Goal: Task Accomplishment & Management: Manage account settings

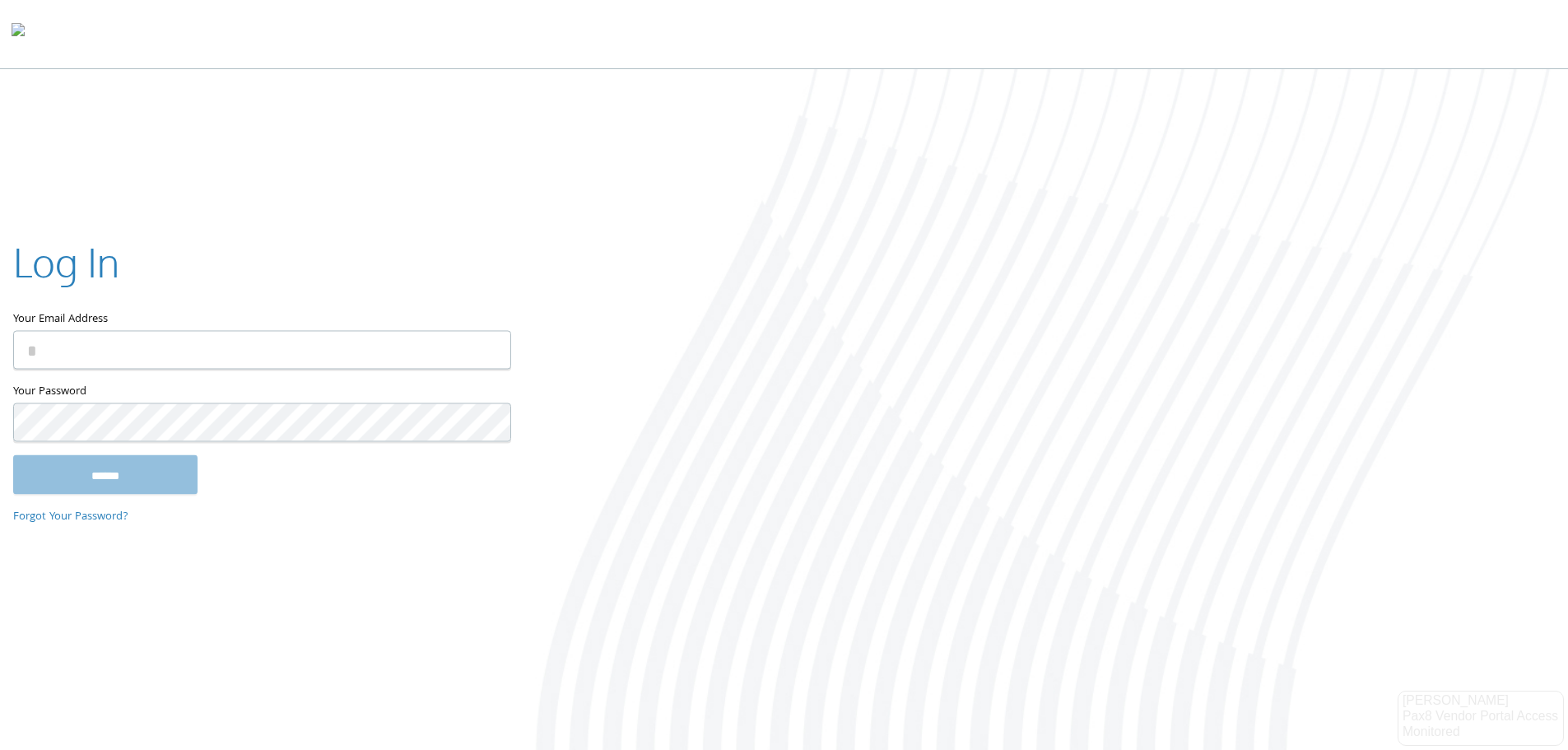
click at [194, 361] on input "Your Email Address" at bounding box center [262, 350] width 498 height 39
type input "**********"
click at [13, 455] on input "******" at bounding box center [105, 474] width 184 height 40
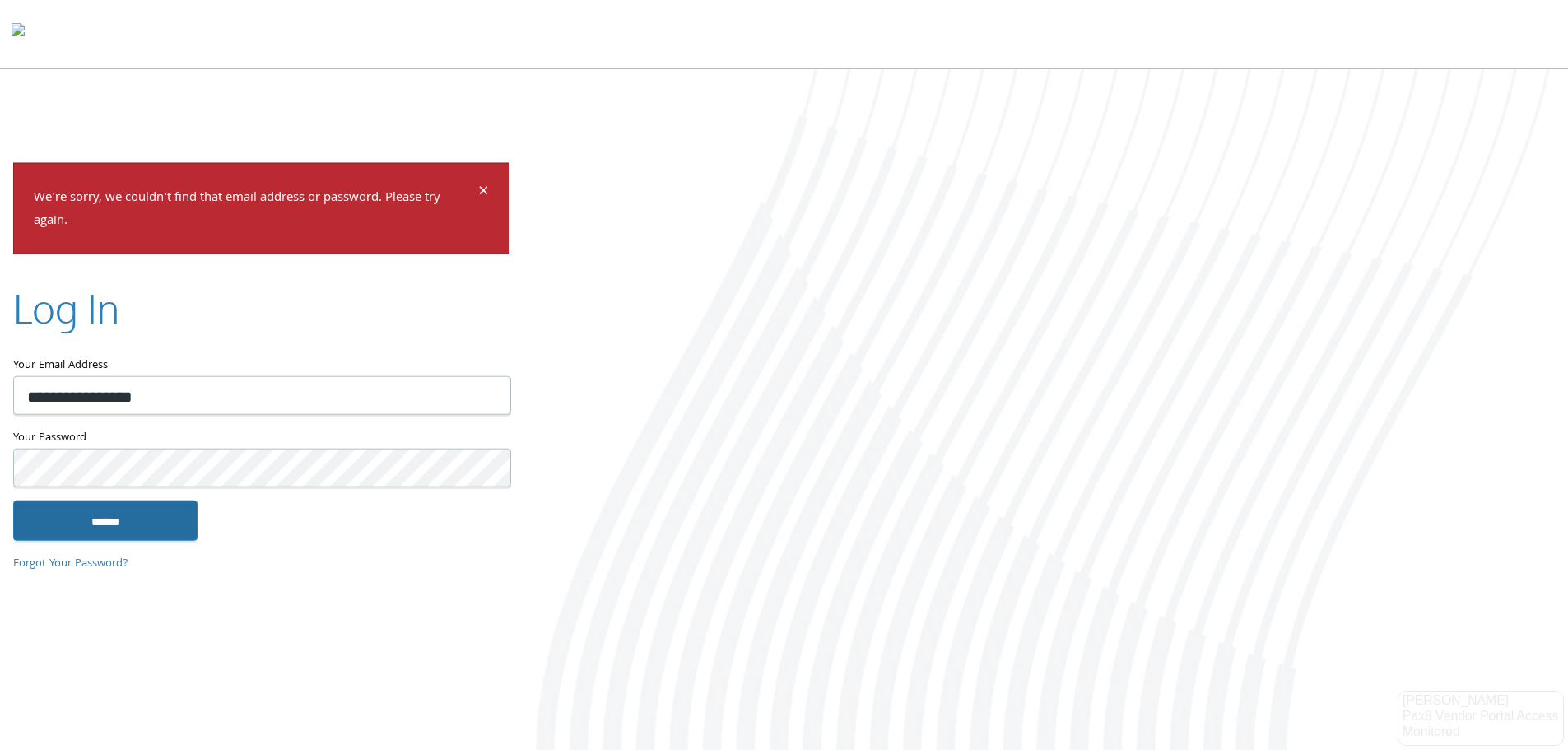
click at [93, 524] on input "******" at bounding box center [105, 520] width 184 height 40
